Goal: Contribute content: Contribute content

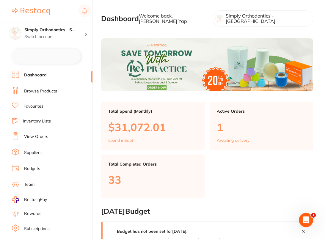
checkbox input "false"
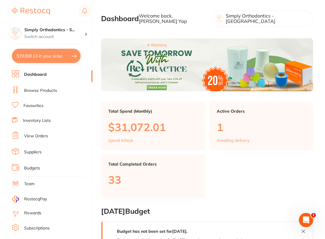
click at [50, 88] on link "Browse Products" at bounding box center [40, 91] width 33 height 6
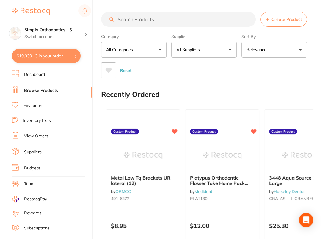
click at [192, 52] on p "All Suppliers" at bounding box center [189, 50] width 26 height 6
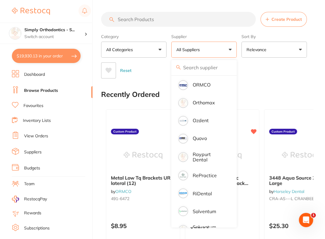
scroll to position [601, 0]
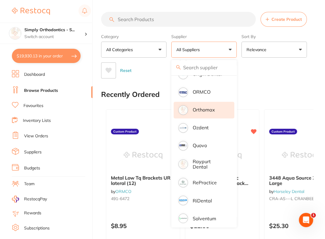
click at [215, 111] on li "Orthomax" at bounding box center [204, 110] width 61 height 17
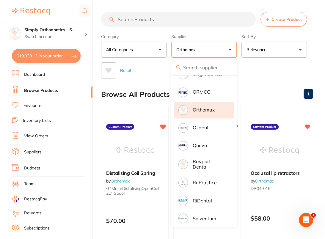
drag, startPoint x: 298, startPoint y: 66, endPoint x: 255, endPoint y: 56, distance: 43.7
click at [298, 66] on div "Reset" at bounding box center [204, 68] width 207 height 21
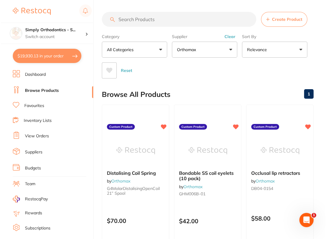
scroll to position [0, 0]
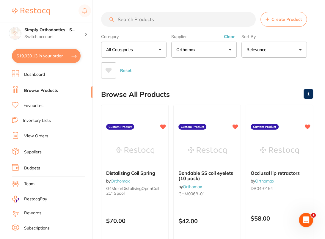
click at [169, 13] on input "search" at bounding box center [178, 19] width 155 height 15
paste input "P-BEVISTOW1"
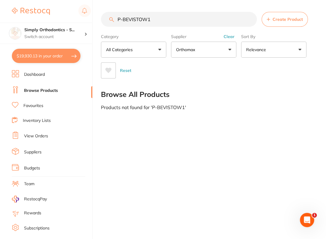
click at [165, 26] on input "P-BEVISTOW1" at bounding box center [179, 19] width 156 height 15
click at [153, 25] on input "P-BEVISTOW1" at bounding box center [179, 19] width 156 height 15
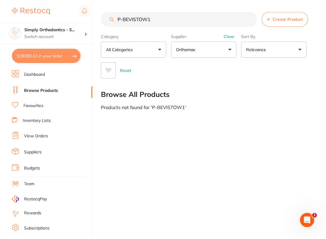
click at [153, 25] on input "P-BEVISTOW1" at bounding box center [179, 19] width 156 height 15
click at [148, 22] on input "P-BEVISTOW1" at bounding box center [179, 19] width 156 height 15
paste input "Hello! ☺️ Can we please have these products added to Restocq from Orthomax: Pla…"
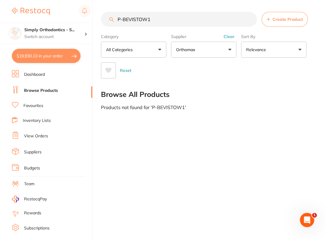
type input "Hello! ☺️ Can we please have these products added to Restocq from Orthomax: Pla…"
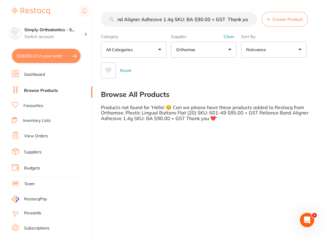
click at [251, 21] on input "Hello! ☺️ Can we please have these products added to Restocq from Orthomax: Pla…" at bounding box center [179, 19] width 156 height 15
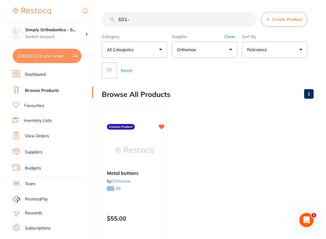
scroll to position [0, 0]
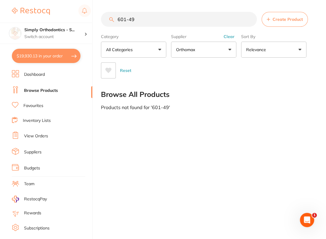
type input "601-49"
click at [272, 19] on button "Create Product" at bounding box center [285, 19] width 46 height 15
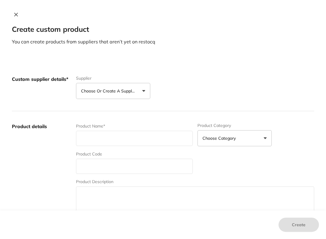
click at [135, 84] on button "Choose or create a supplier" at bounding box center [113, 91] width 74 height 16
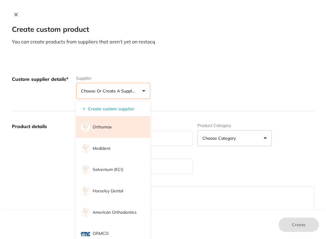
click at [115, 130] on li "Orthomax" at bounding box center [113, 127] width 74 height 21
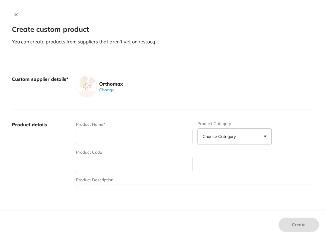
click at [150, 106] on div "Custom supplier details* Orthomax Change" at bounding box center [163, 86] width 303 height 45
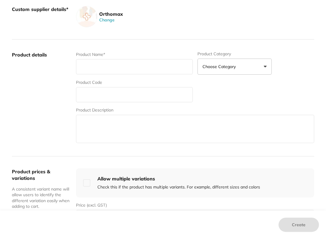
scroll to position [74, 0]
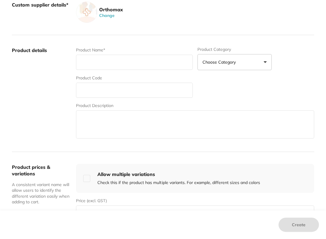
click at [153, 63] on input "text" at bounding box center [134, 62] width 117 height 15
paste input "Hello! ☺️ Can we please have these products added to Restocq from Orthomax: Pla…"
type input "Hello! ☺️ Can we please have these products added to Restocq from Orthomax: Pla…"
paste input "Hello! ☺️ Can we please have these products added to Restocq from Orthomax: Pla…"
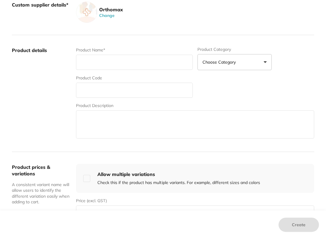
type input "Hello! ☺️ Can we please have these products added to Restocq from Orthomax: Pla…"
click at [121, 68] on input "text" at bounding box center [134, 62] width 117 height 15
paste input "PLASTIC LINGUAL BUTTONS FLAT (20)"
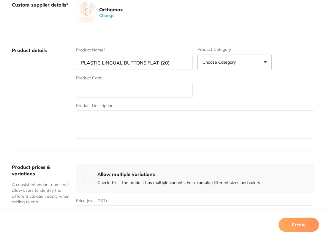
type input "PLASTIC LINGUAL BUTTONS FLAT (20)"
click at [112, 117] on textarea at bounding box center [195, 124] width 238 height 28
paste textarea "Made from PC + PET hybrid materials, these low profile aesthetic buttons are bo…"
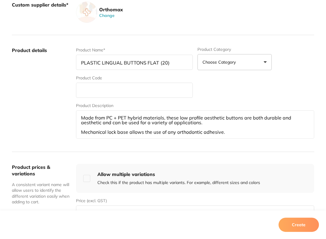
scroll to position [6, 0]
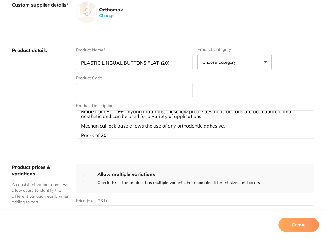
type textarea "Made from PC + PET hybrid materials, these low profile aesthetic buttons are bo…"
click at [92, 91] on input "text" at bounding box center [134, 90] width 117 height 15
type input "601-49"
click at [69, 153] on div "Product prices & variations A consistent variant name will allow users to ident…" at bounding box center [163, 192] width 303 height 81
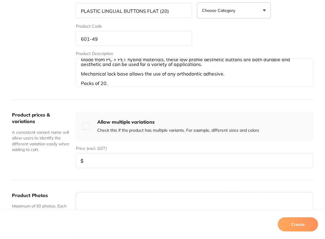
scroll to position [132, 0]
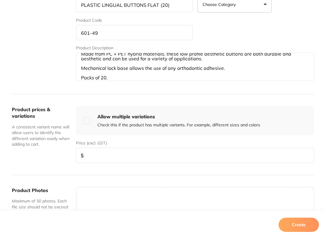
click at [119, 155] on input "number" at bounding box center [195, 155] width 238 height 15
type input "85"
click at [303, 229] on button "Create" at bounding box center [299, 225] width 40 height 14
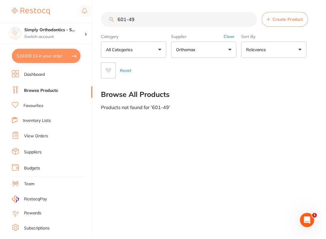
click at [229, 35] on button "Clear" at bounding box center [229, 36] width 15 height 5
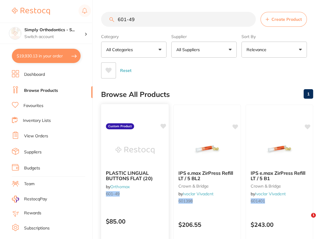
click at [165, 125] on icon at bounding box center [164, 126] width 6 height 5
click at [203, 75] on div "Reset" at bounding box center [204, 68] width 207 height 21
click at [249, 19] on input "601-49" at bounding box center [178, 19] width 155 height 15
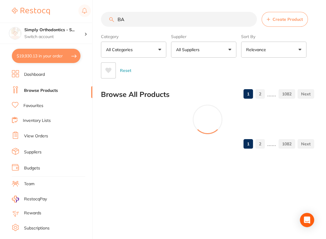
type input "BA"
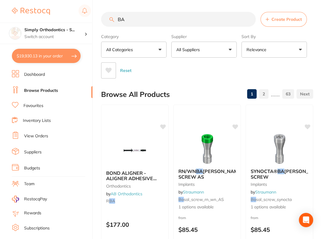
click at [211, 53] on button "All Suppliers" at bounding box center [203, 50] width 65 height 16
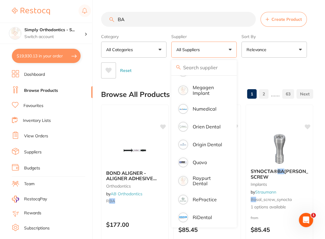
scroll to position [464, 0]
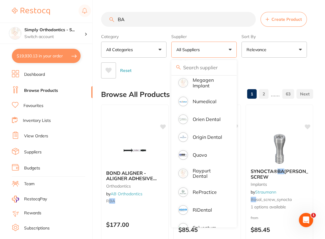
click at [301, 29] on section "BA Create Product Category All Categories All Categories anaesthetic articulati…" at bounding box center [207, 45] width 212 height 67
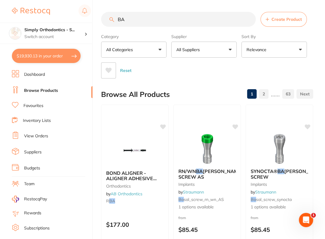
click at [247, 21] on input "BA" at bounding box center [178, 19] width 155 height 15
click at [249, 19] on input "BA" at bounding box center [178, 19] width 155 height 15
click at [209, 58] on div "Reset" at bounding box center [204, 68] width 207 height 21
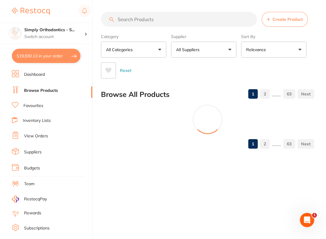
click at [210, 56] on button "All Suppliers" at bounding box center [203, 50] width 65 height 16
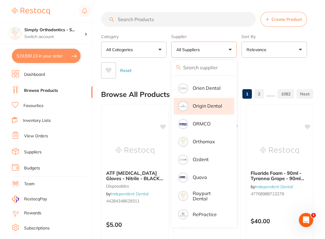
scroll to position [0, 0]
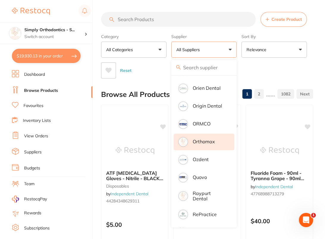
click at [209, 144] on p "Orthomax" at bounding box center [204, 141] width 22 height 5
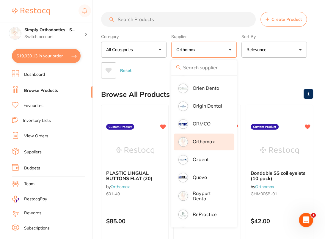
click at [278, 73] on div "Reset" at bounding box center [204, 68] width 207 height 21
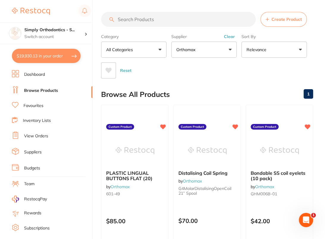
click at [181, 23] on input "search" at bounding box center [178, 19] width 155 height 15
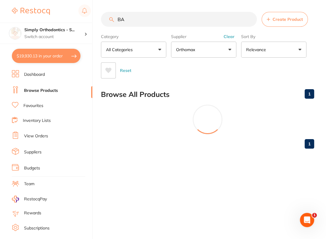
scroll to position [495, 0]
type input "BA"
click at [278, 21] on span "Create Product" at bounding box center [288, 19] width 30 height 5
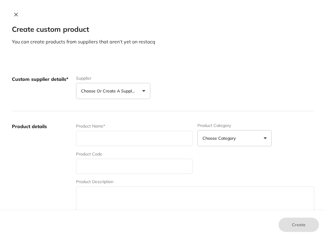
click at [111, 102] on div "Custom supplier details* Supplier Choose or create a supplier Create custom sup…" at bounding box center [163, 87] width 303 height 47
click at [118, 95] on button "Choose or create a supplier" at bounding box center [113, 91] width 74 height 16
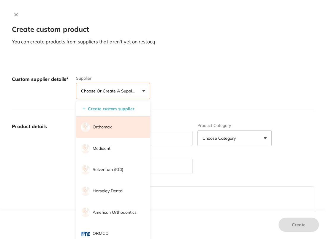
click at [118, 125] on li "Orthomax" at bounding box center [113, 127] width 74 height 21
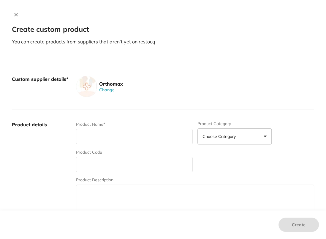
click at [112, 168] on input "text" at bounding box center [134, 164] width 117 height 15
paste input "RELIANCE BOND ALIGNER ADHESIVE 1.4G"
type input "RELIANCE BOND ALIGNER ADHESIVE 1.4G"
click at [100, 137] on input "text" at bounding box center [134, 136] width 117 height 15
paste input "RELIANCE BOND ALIGNER ADHESIVE 1.4G"
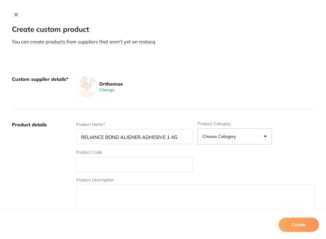
type input "RELIANCE BOND ALIGNER ADHESIVE 1.4G"
click at [110, 175] on div "Product Name* RELIANCE BOND ALIGNER ADHESIVE 1.4G Product Category Choose Categ…" at bounding box center [195, 167] width 238 height 93
click at [111, 172] on div "Product Name* RELIANCE BOND ALIGNER ADHESIVE 1.4G Product Category Choose Categ…" at bounding box center [195, 167] width 238 height 93
click at [118, 153] on div "Product Code" at bounding box center [134, 160] width 117 height 23
click at [114, 159] on input "text" at bounding box center [134, 164] width 117 height 15
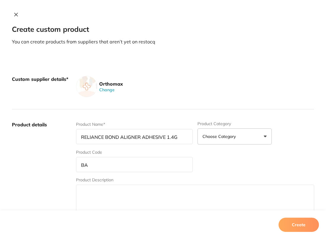
type input "BA"
click at [95, 194] on textarea at bounding box center [195, 199] width 238 height 28
click at [108, 193] on textarea at bounding box center [195, 199] width 238 height 28
paste textarea "A clear light cure paste that will bond any metal, plastic or ceramic attachmen…"
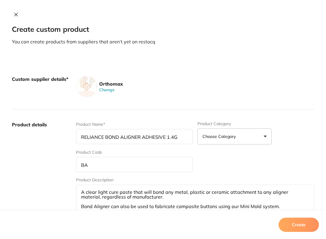
scroll to position [6, 0]
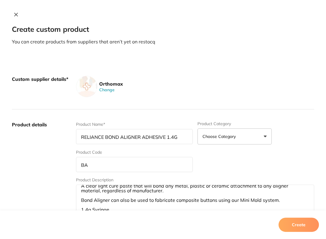
type textarea "A clear light cure paste that will bond any metal, plastic or ceramic attachmen…"
click at [39, 182] on label "Product details" at bounding box center [41, 167] width 59 height 93
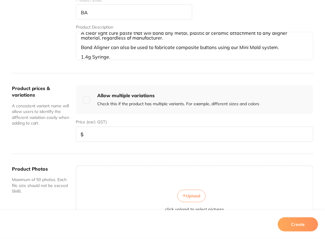
scroll to position [154, 0]
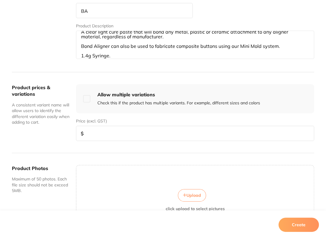
click at [98, 130] on input "number" at bounding box center [195, 133] width 238 height 15
type input "90"
click at [293, 221] on button "Create" at bounding box center [299, 225] width 40 height 14
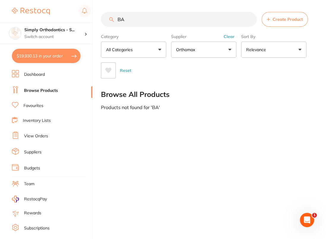
click at [229, 36] on button "Clear" at bounding box center [229, 36] width 15 height 5
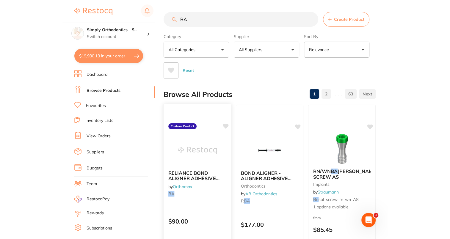
scroll to position [0, 0]
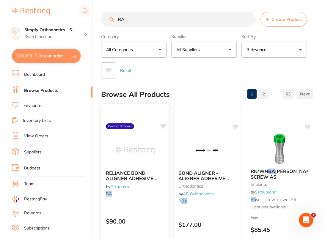
click at [163, 124] on icon at bounding box center [164, 126] width 6 height 5
click at [202, 69] on div "Reset" at bounding box center [204, 68] width 207 height 21
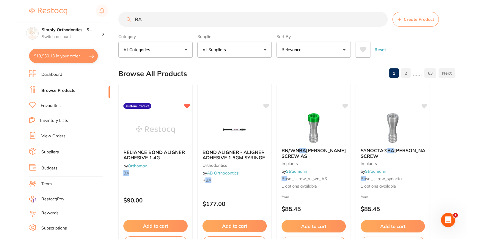
scroll to position [480, 0]
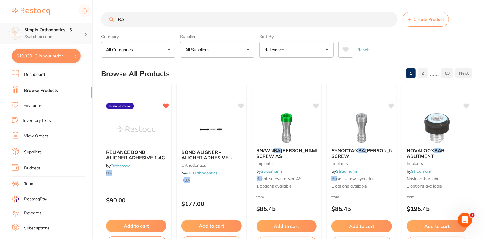
click at [82, 36] on p "Switch account" at bounding box center [54, 37] width 60 height 6
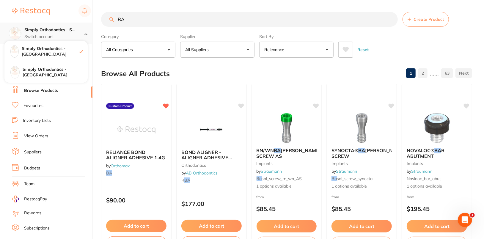
click at [82, 36] on p "Switch account" at bounding box center [54, 37] width 60 height 6
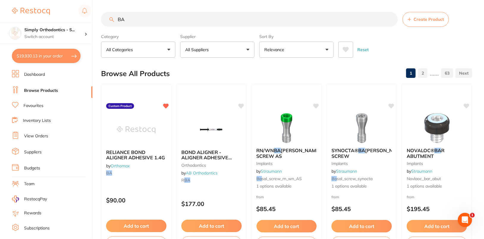
click at [391, 19] on input "BA" at bounding box center [249, 19] width 297 height 15
click at [240, 49] on button "All Suppliers" at bounding box center [217, 50] width 74 height 16
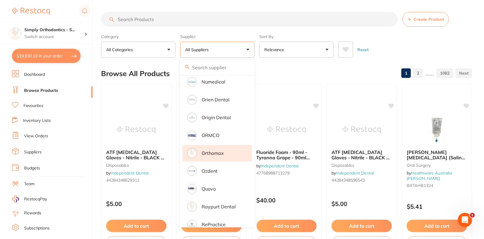
scroll to position [0, 0]
click at [224, 147] on li "Orthomax" at bounding box center [218, 153] width 70 height 17
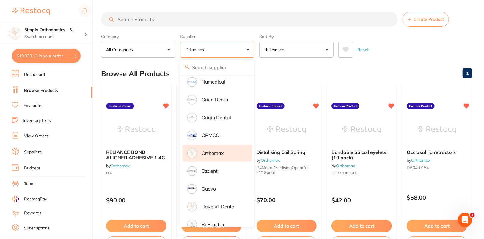
click at [427, 40] on div "Reset" at bounding box center [402, 47] width 129 height 21
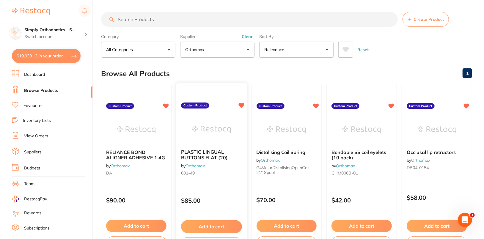
click at [199, 129] on img at bounding box center [211, 129] width 39 height 30
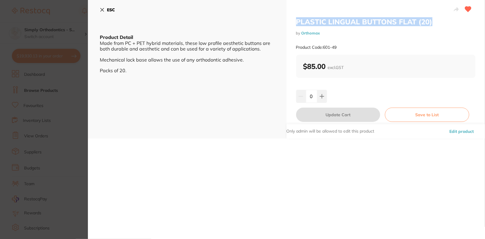
drag, startPoint x: 295, startPoint y: 22, endPoint x: 437, endPoint y: 18, distance: 141.9
click at [437, 18] on h2 "PLASTIC LINGUAL BUTTONS FLAT (20)" at bounding box center [386, 21] width 180 height 9
copy h2 "PLASTIC LINGUAL BUTTONS FLAT (20)"
